Goal: Task Accomplishment & Management: Complete application form

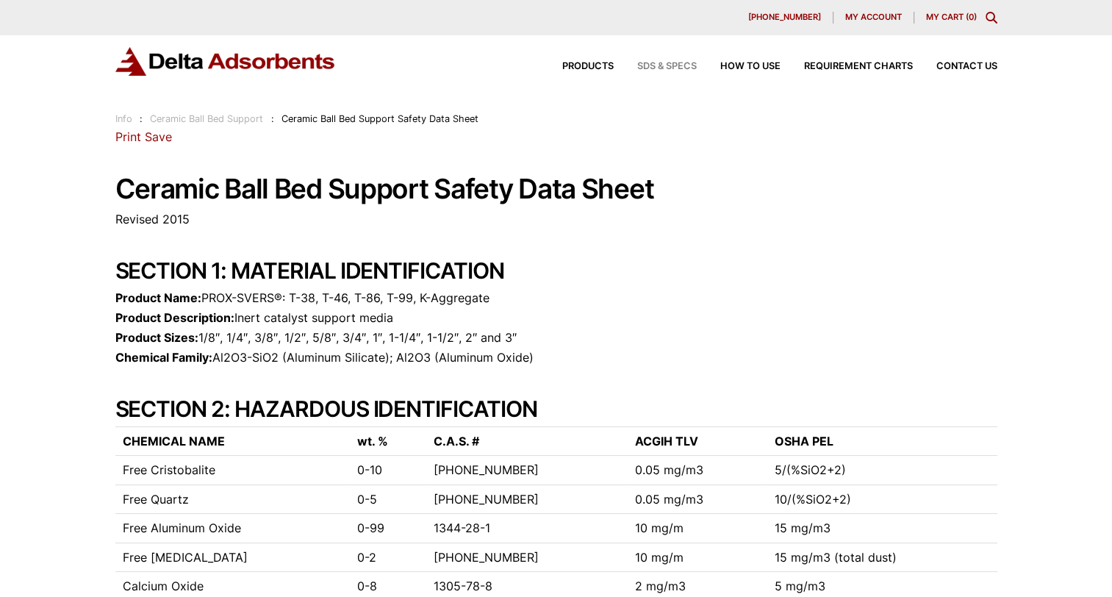
click at [667, 66] on span "SDS & SPECS" at bounding box center [667, 67] width 60 height 10
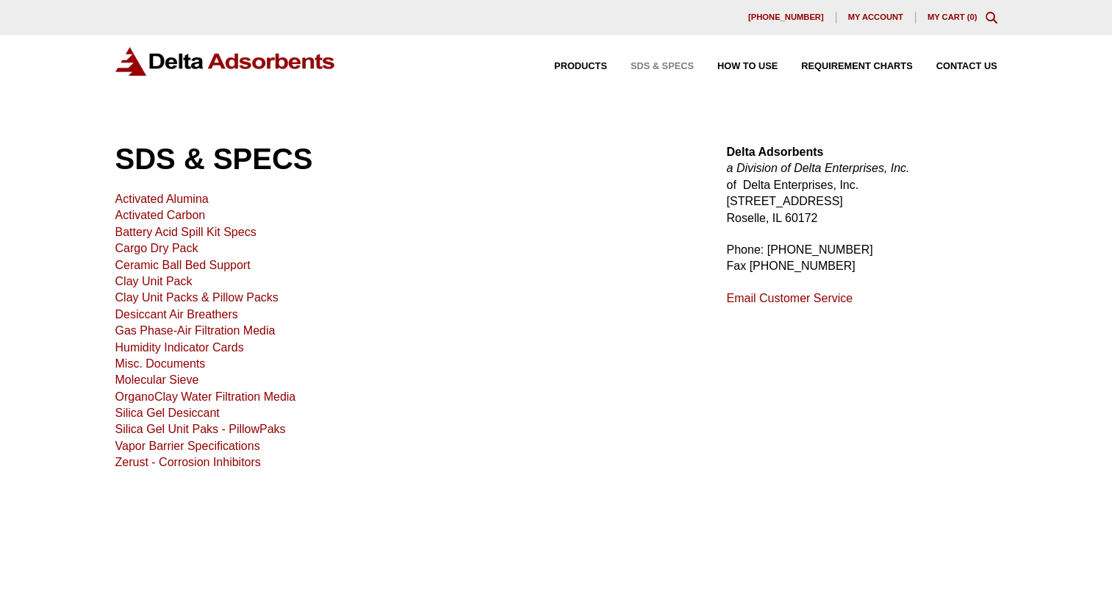
click at [173, 267] on link "Ceramic Ball Bed Support" at bounding box center [182, 265] width 135 height 12
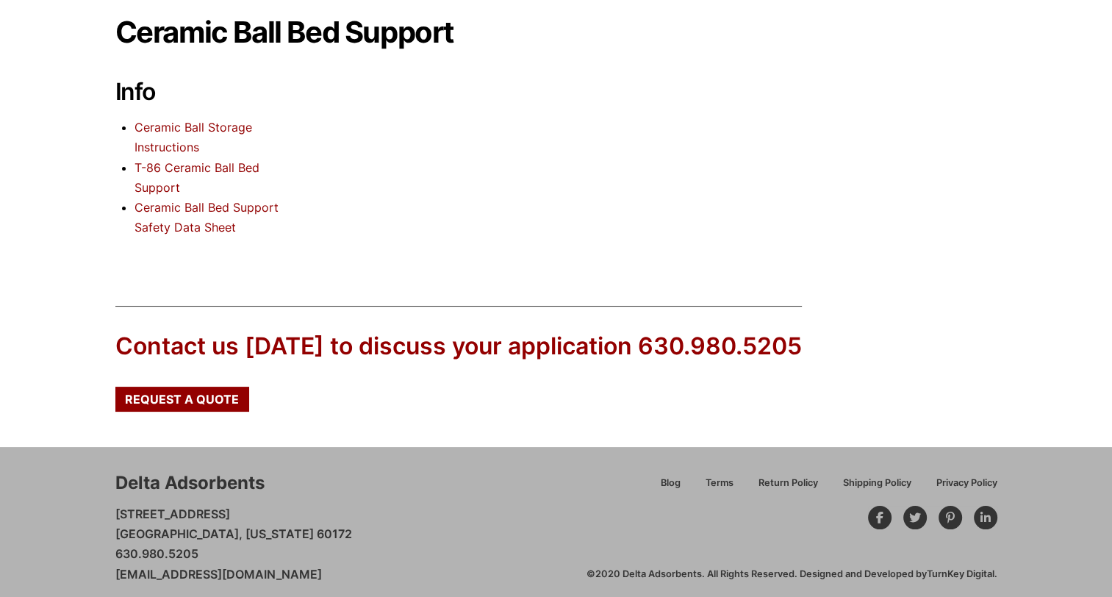
scroll to position [147, 0]
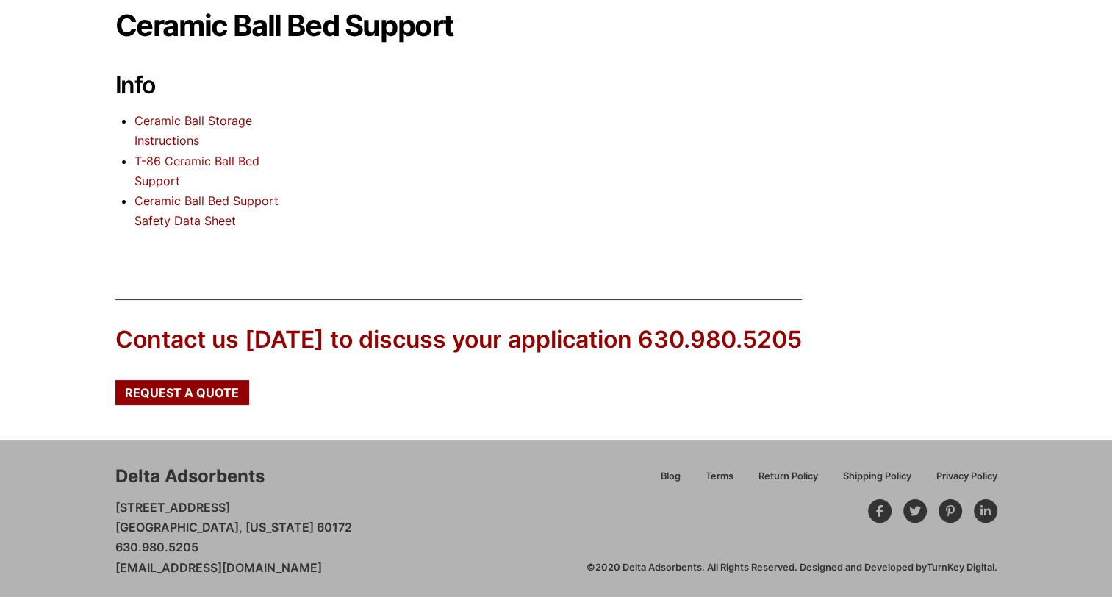
click at [173, 203] on link "Ceramic Ball Bed Support Safety Data Sheet" at bounding box center [206, 210] width 144 height 35
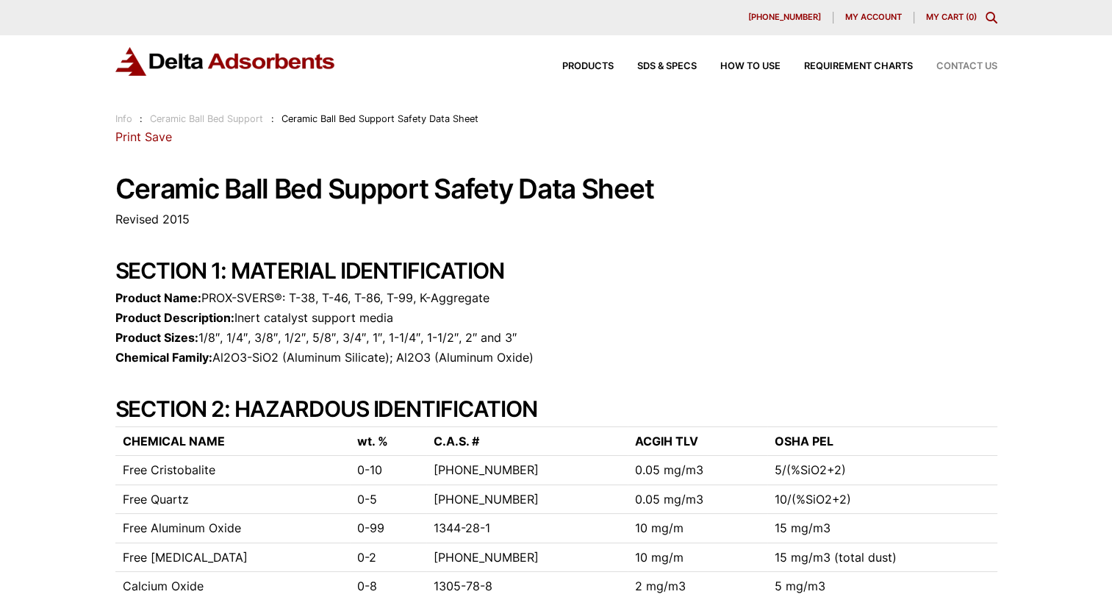
click at [949, 68] on span "Contact Us" at bounding box center [966, 67] width 61 height 10
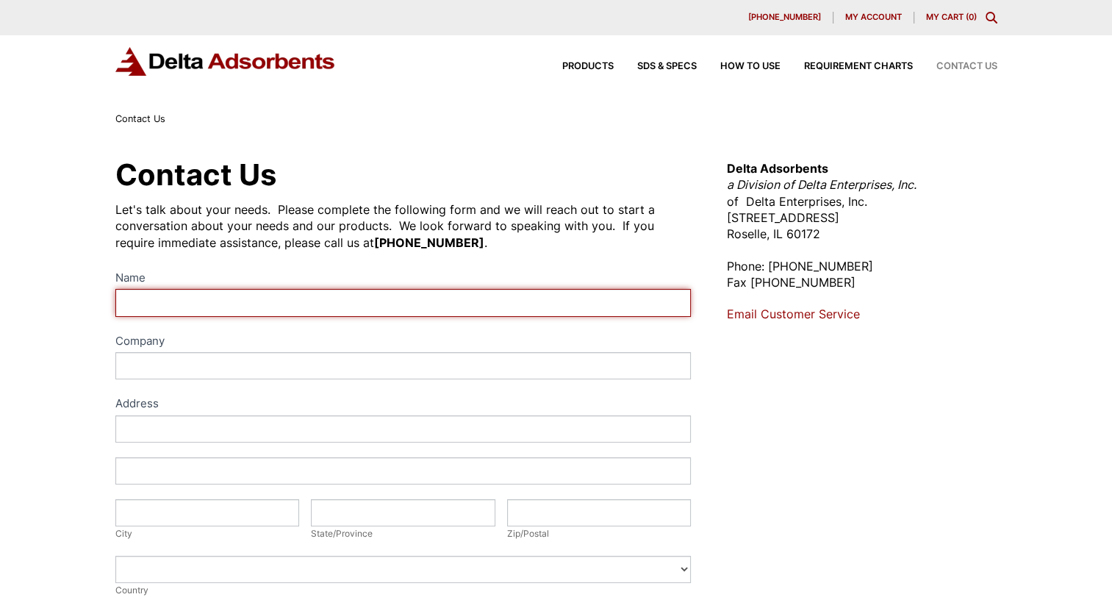
click at [262, 308] on input "Name" at bounding box center [403, 302] width 576 height 27
type input "Peter Graat"
type input "OCI Nitrogen"
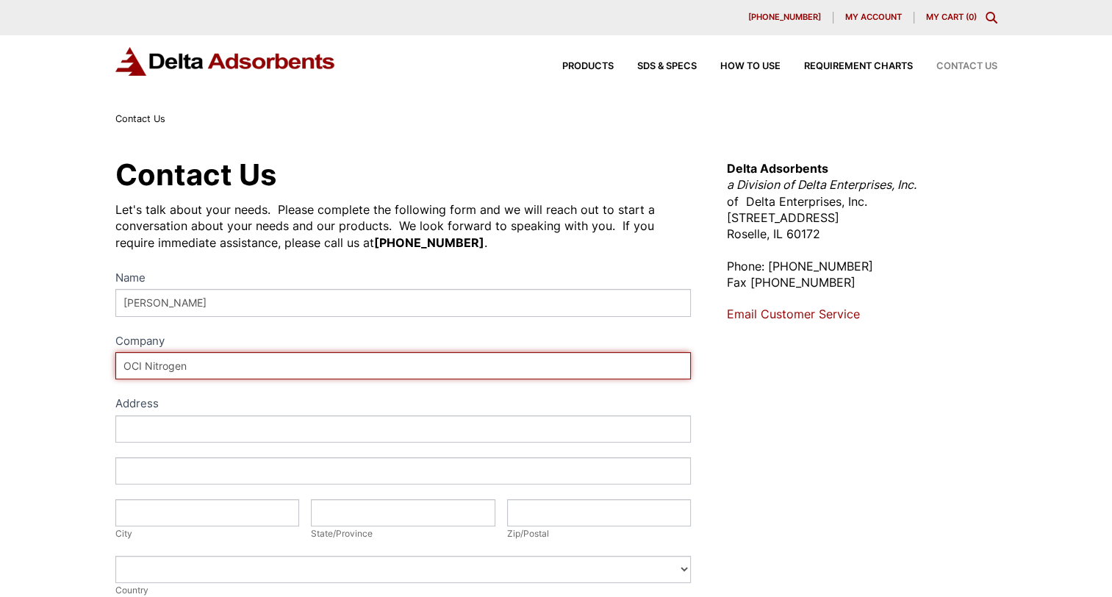
type input "Sittard (NL)"
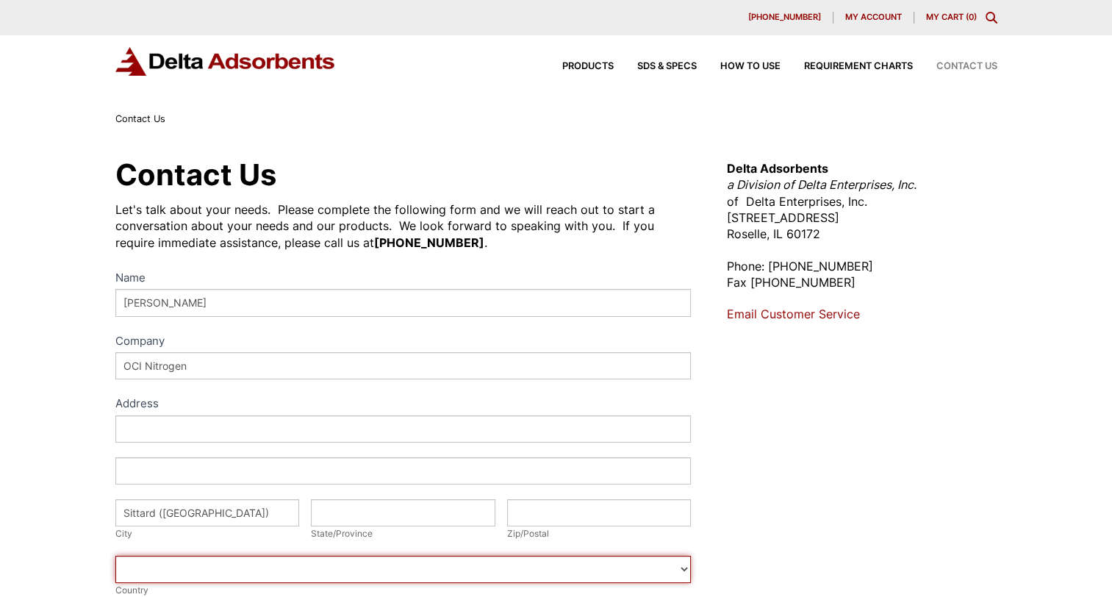
select select "Netherlands"
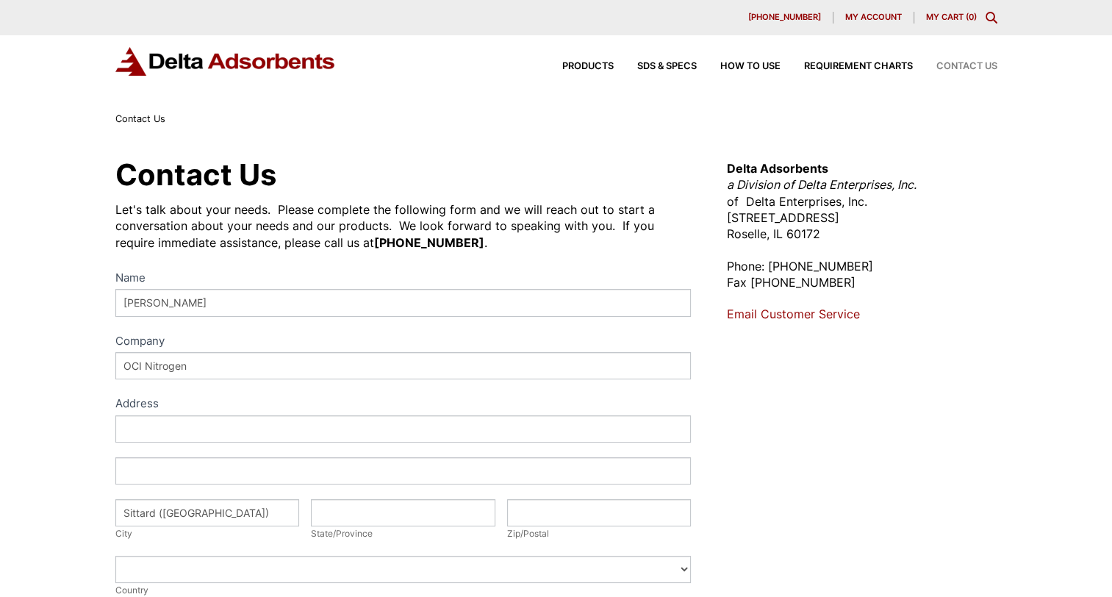
type input "peter.graat@oci-global.com"
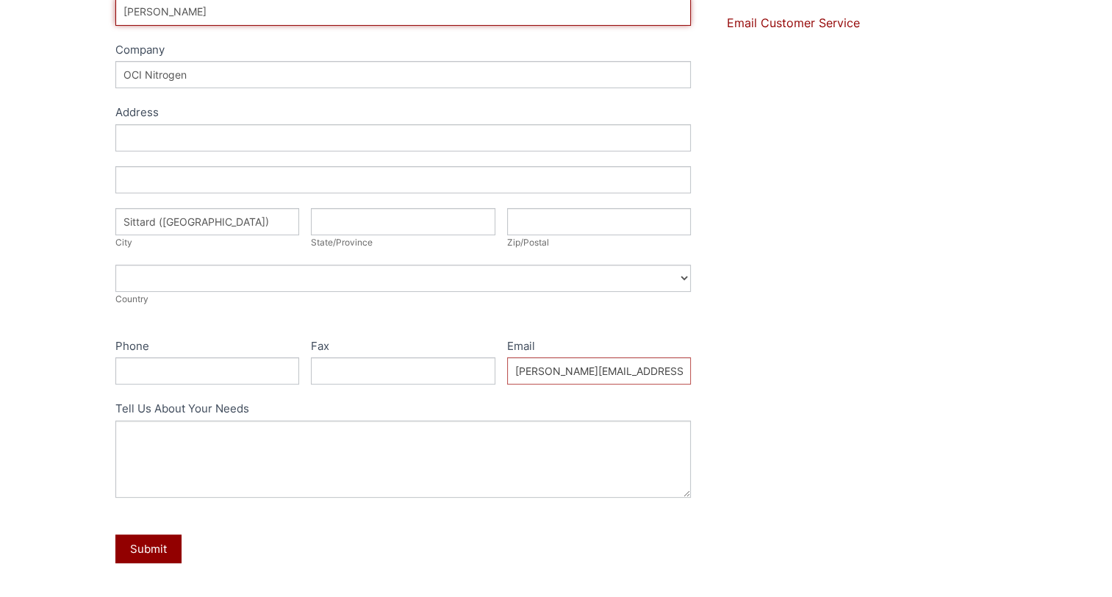
scroll to position [294, 0]
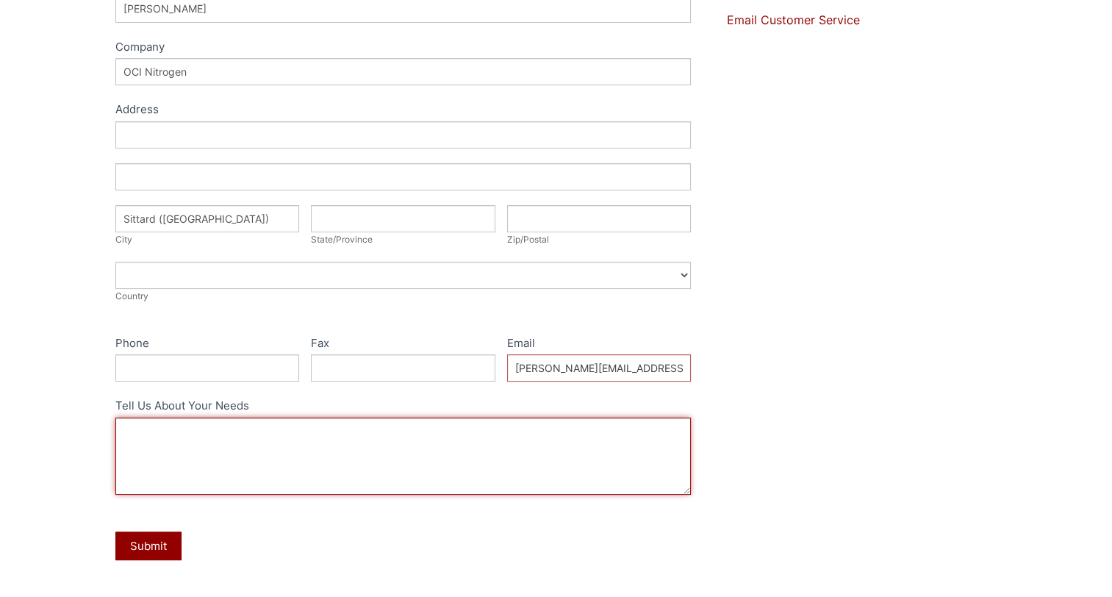
click at [234, 429] on textarea "Tell Us About Your Needs" at bounding box center [403, 455] width 576 height 77
click at [237, 428] on textarea "Tell Us About Your Needs" at bounding box center [403, 455] width 576 height 77
paste textarea "Ceramic Ball Bed Support Safety Data Sheet"
click at [147, 429] on textarea "Your SDS Ceramic Ball Bed Support Safety Data Sheet" at bounding box center [403, 455] width 576 height 77
click at [384, 429] on textarea "Your Ceramic Ball Bed Support Safety Data Sheet" at bounding box center [403, 455] width 576 height 77
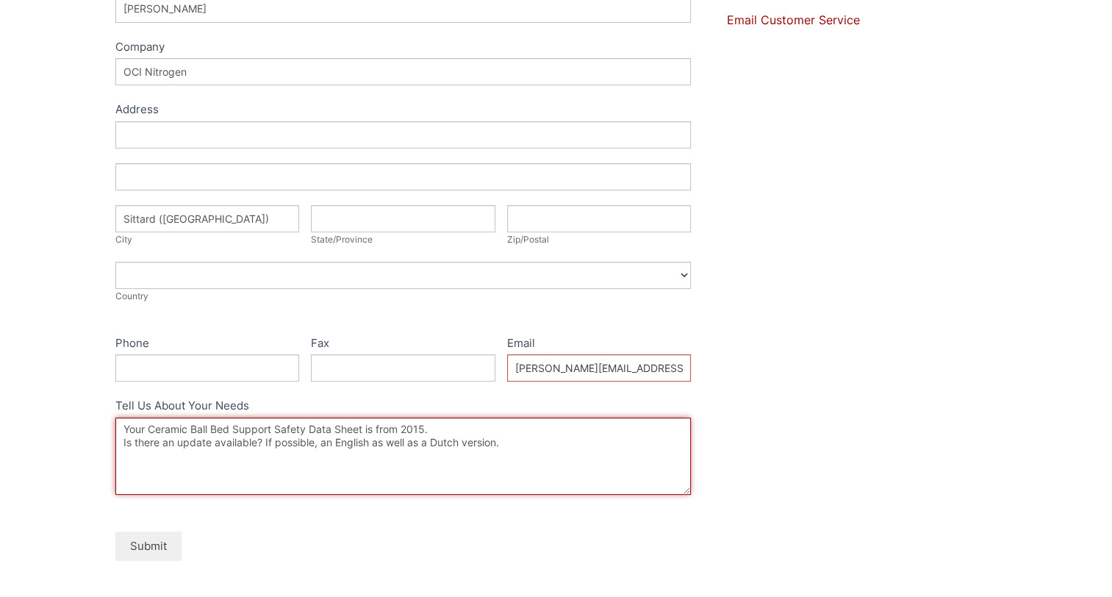
type textarea "Your Ceramic Ball Bed Support Safety Data Sheet is from 2015. Is there an updat…"
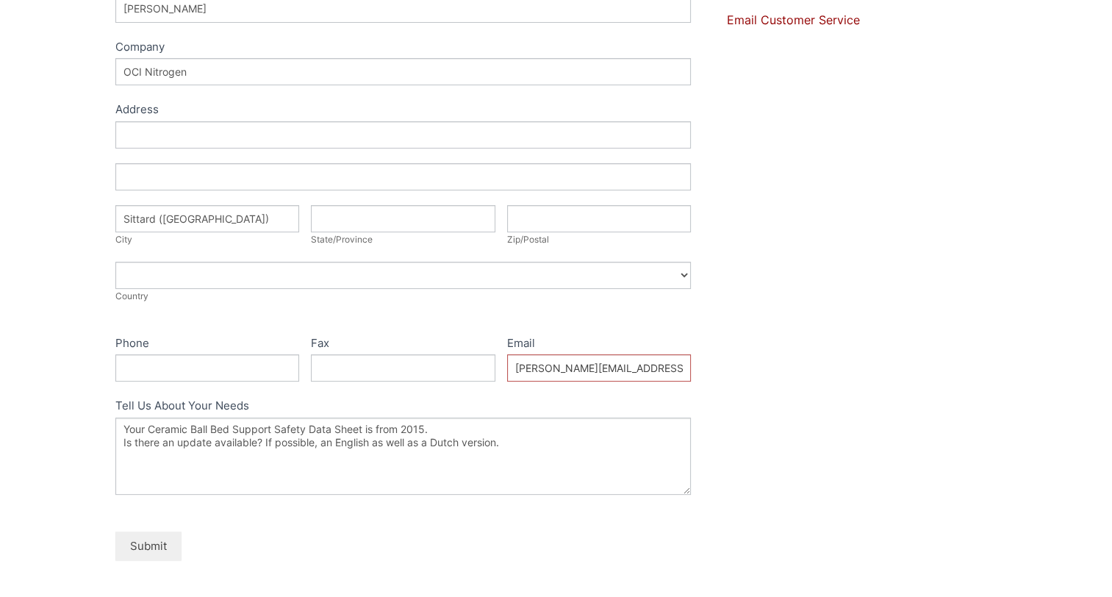
click at [159, 542] on button "Submit" at bounding box center [148, 545] width 66 height 29
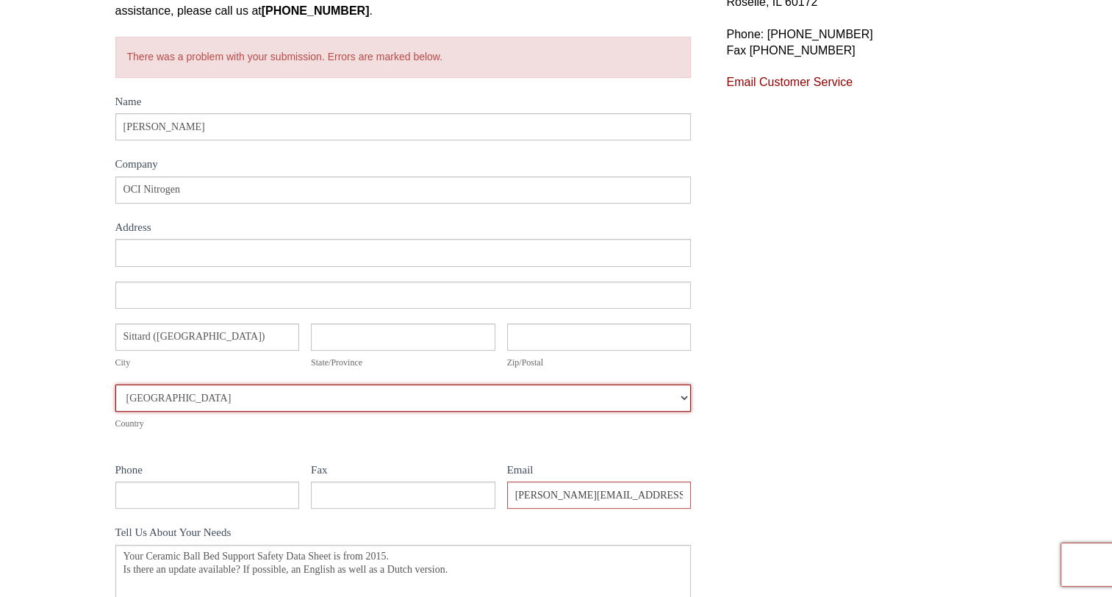
scroll to position [84, 0]
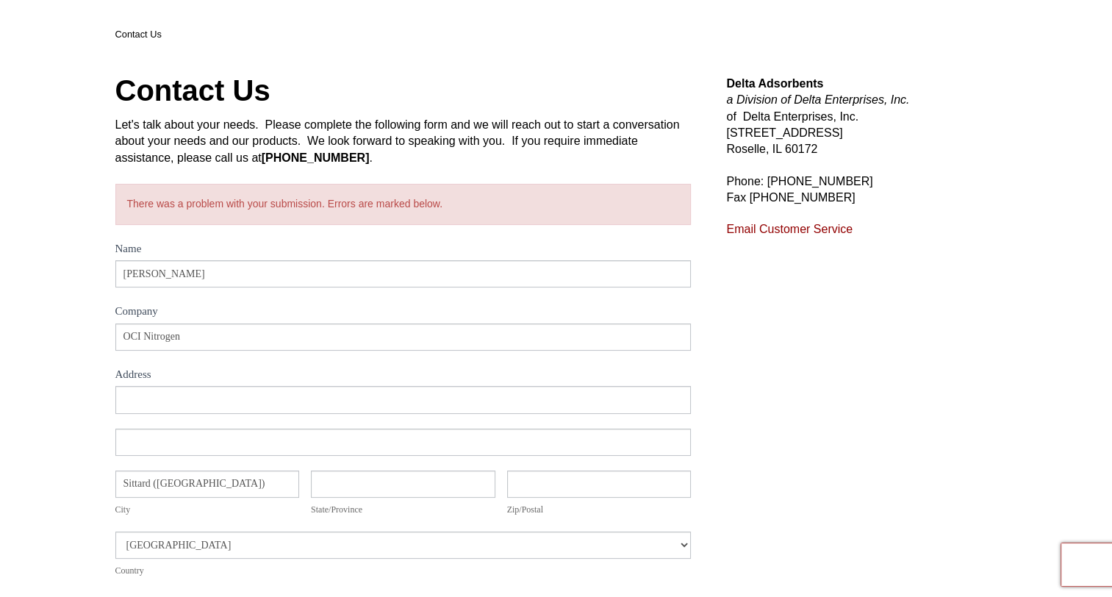
click at [331, 155] on strong "[PHONE_NUMBER]" at bounding box center [316, 157] width 108 height 12
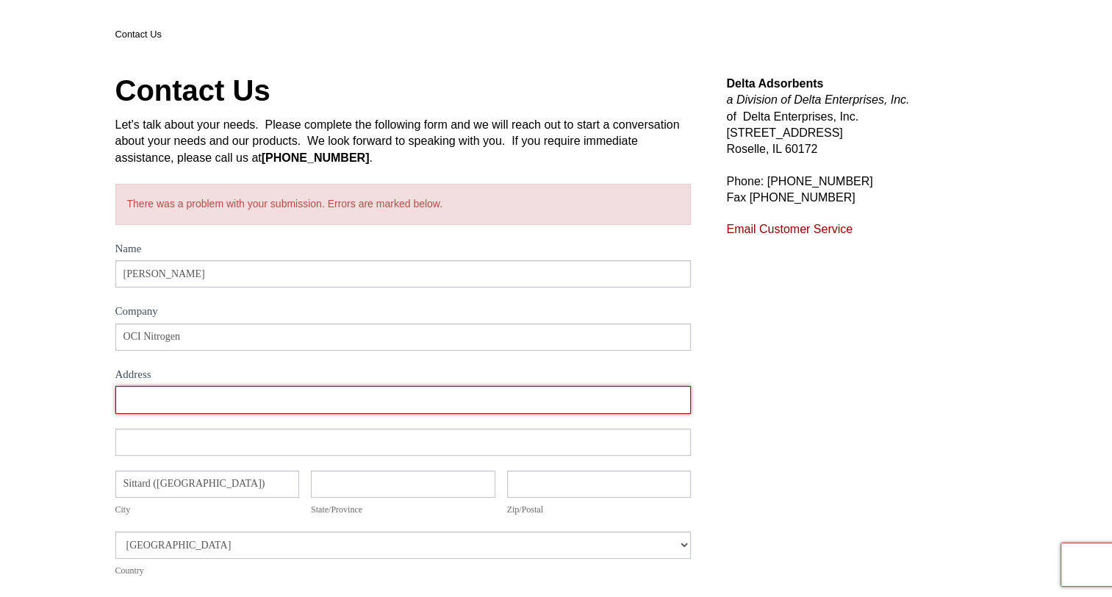
click at [180, 393] on input "Address" at bounding box center [403, 399] width 576 height 27
type input "[STREET_ADDRESS]"
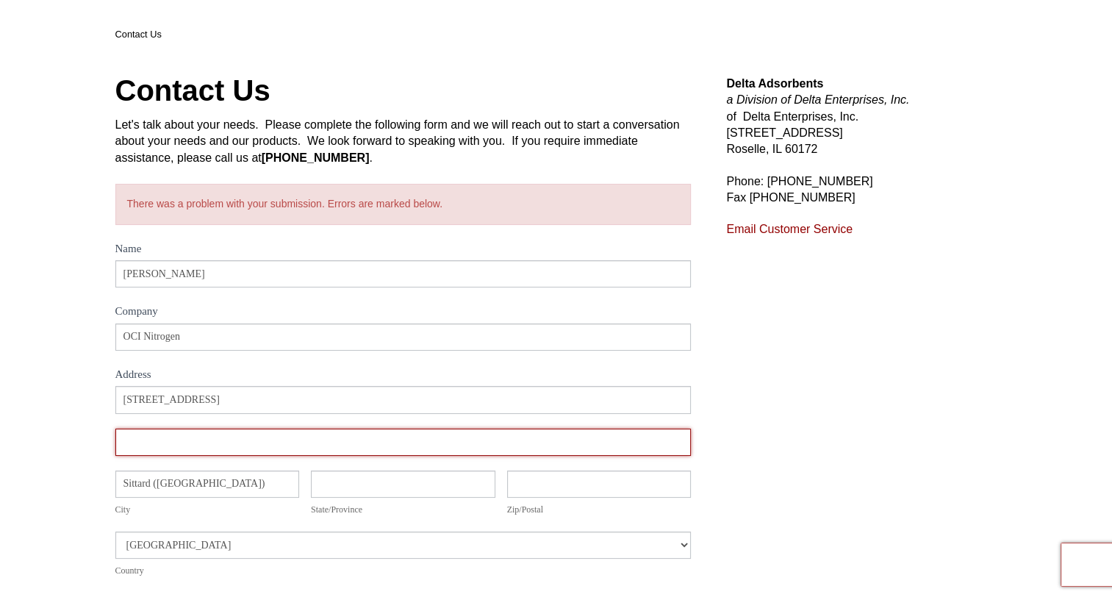
click at [207, 454] on input "Address" at bounding box center [403, 441] width 576 height 27
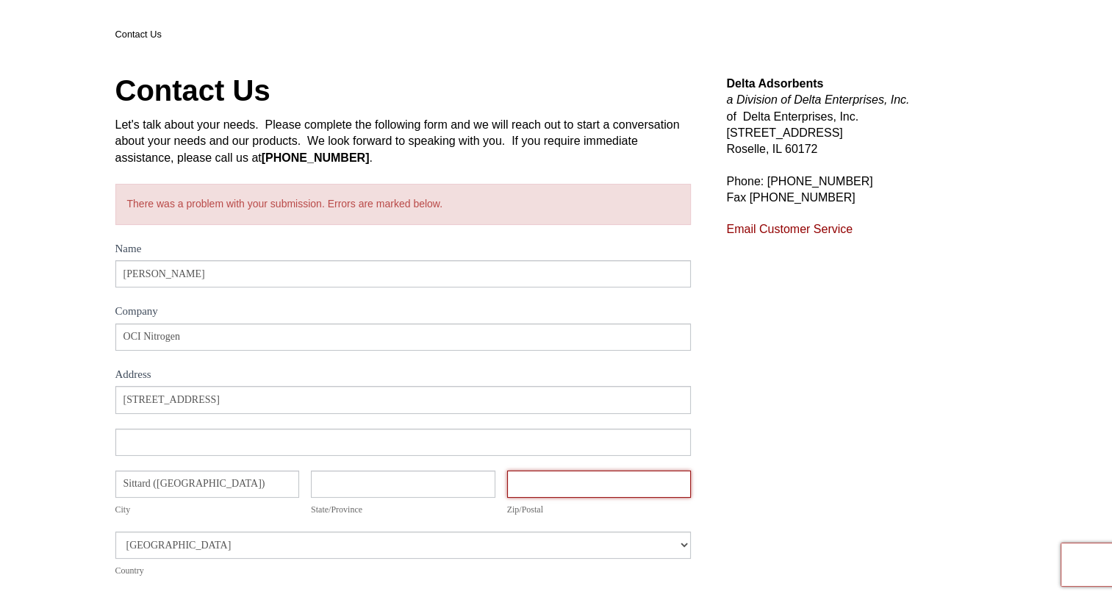
click at [598, 479] on input "Zip/Postal" at bounding box center [599, 483] width 184 height 27
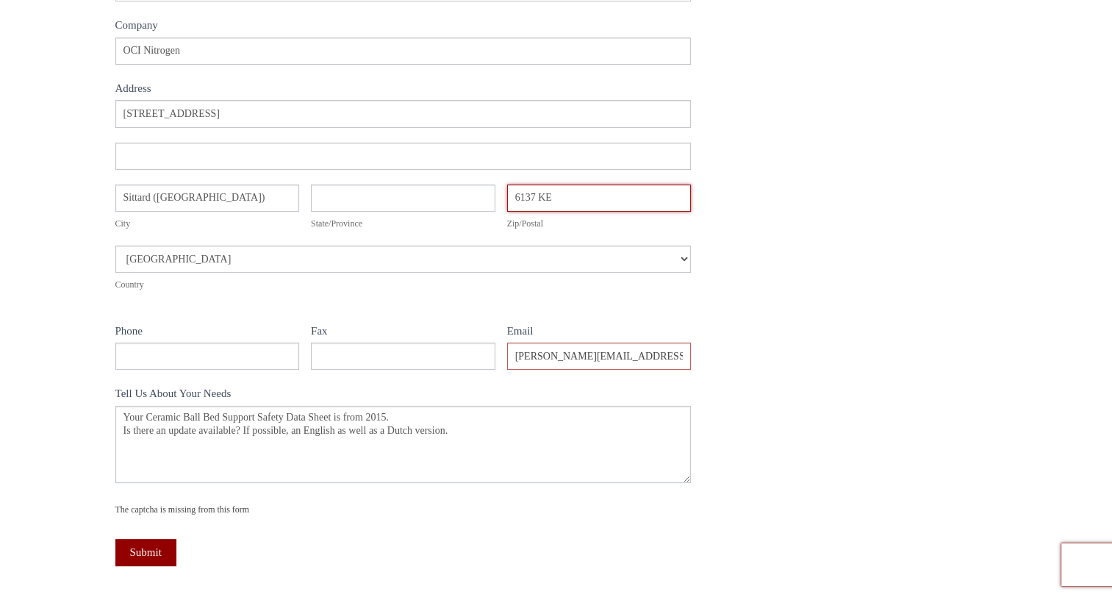
scroll to position [378, 0]
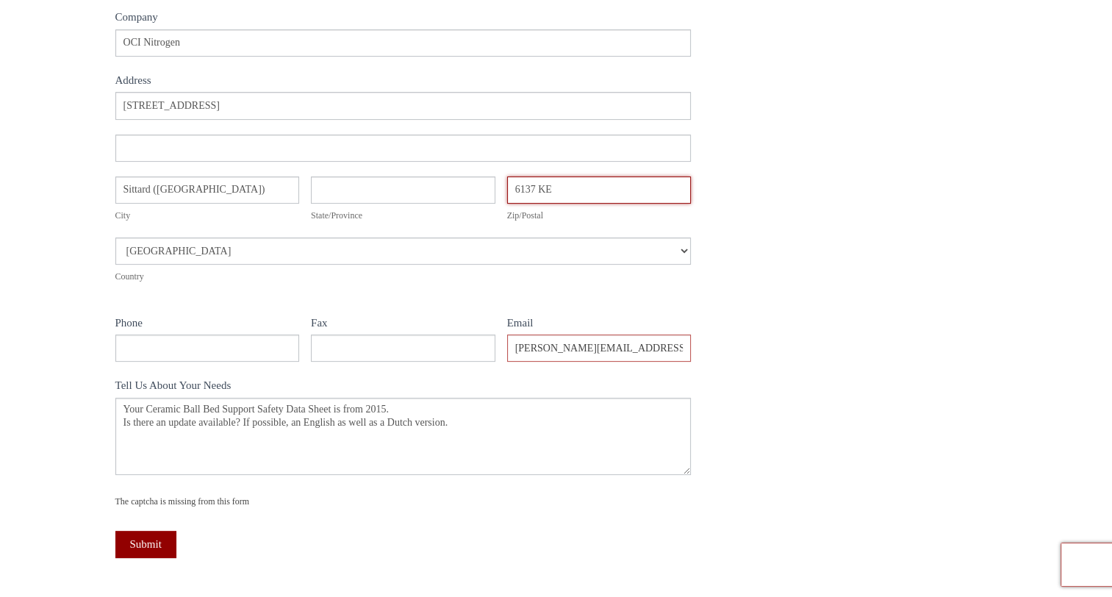
type input "6137 KE"
click at [212, 343] on input "Phone" at bounding box center [207, 347] width 184 height 27
type input "0648763295"
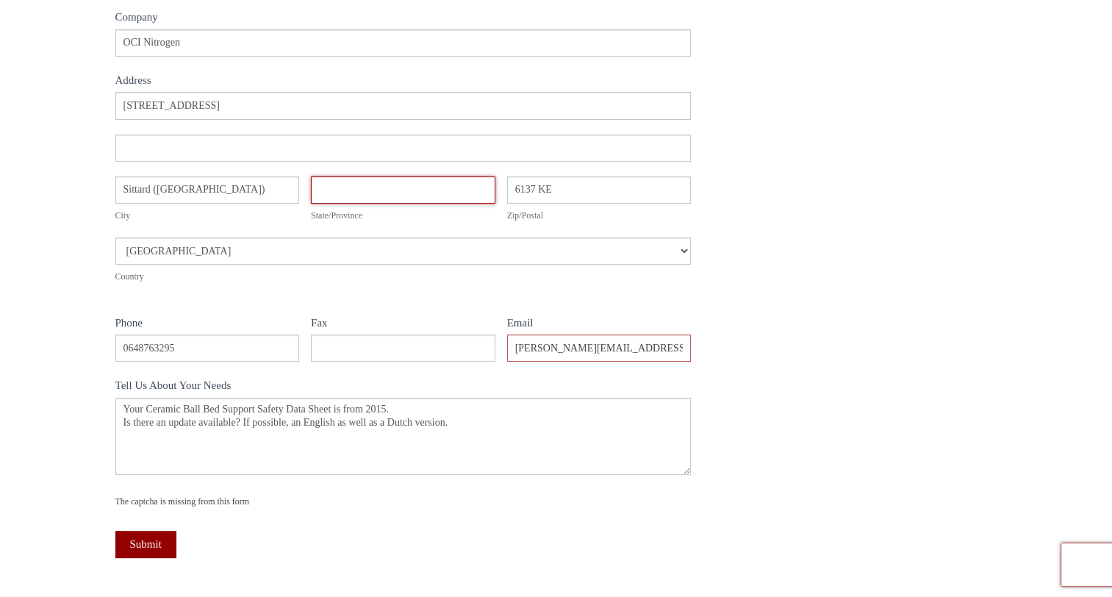
type input "Other"
click at [154, 544] on button "Submit" at bounding box center [145, 543] width 61 height 27
